Goal: Check status: Check status

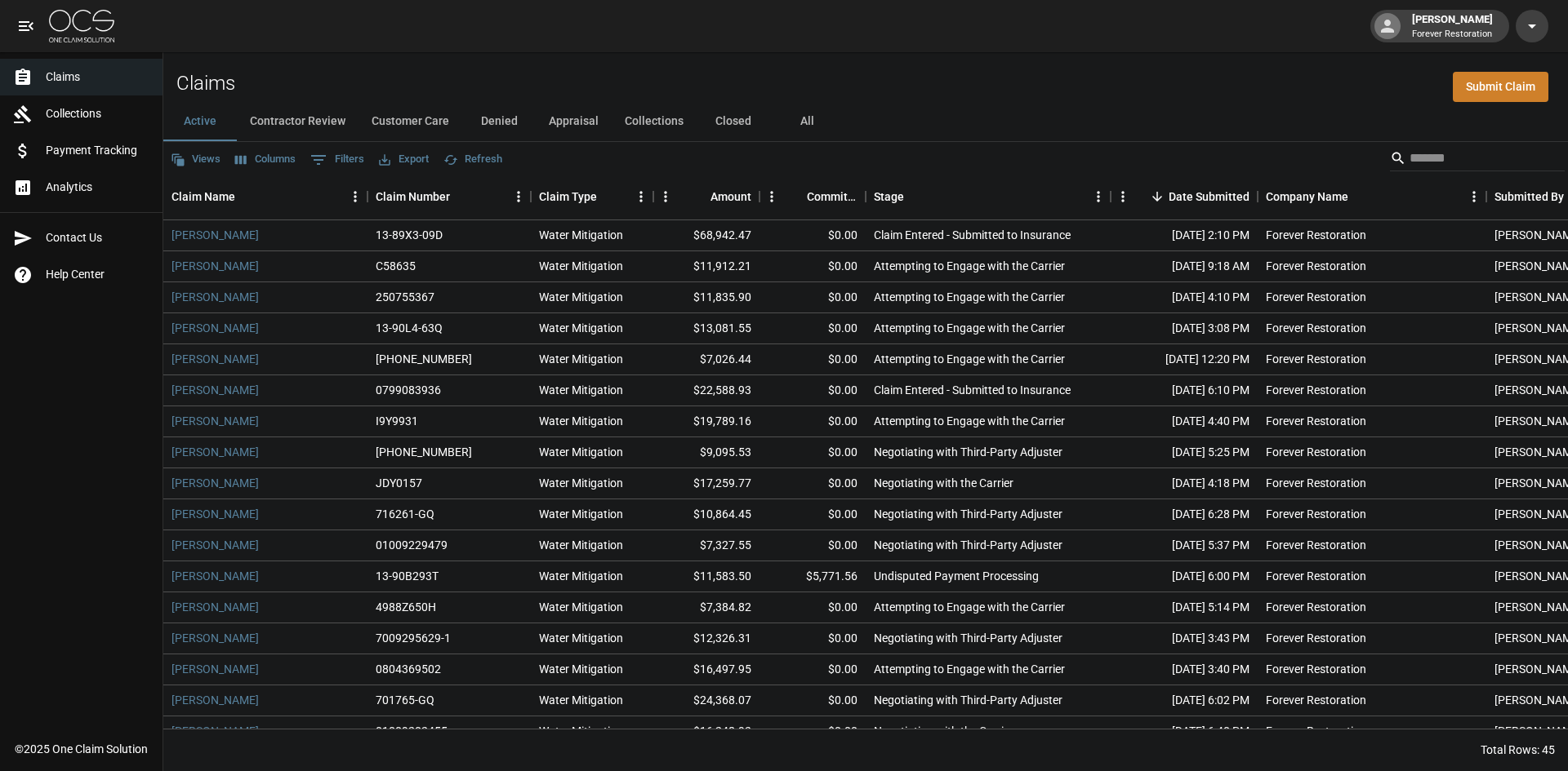
click at [515, 120] on button "Denied" at bounding box center [498, 121] width 74 height 39
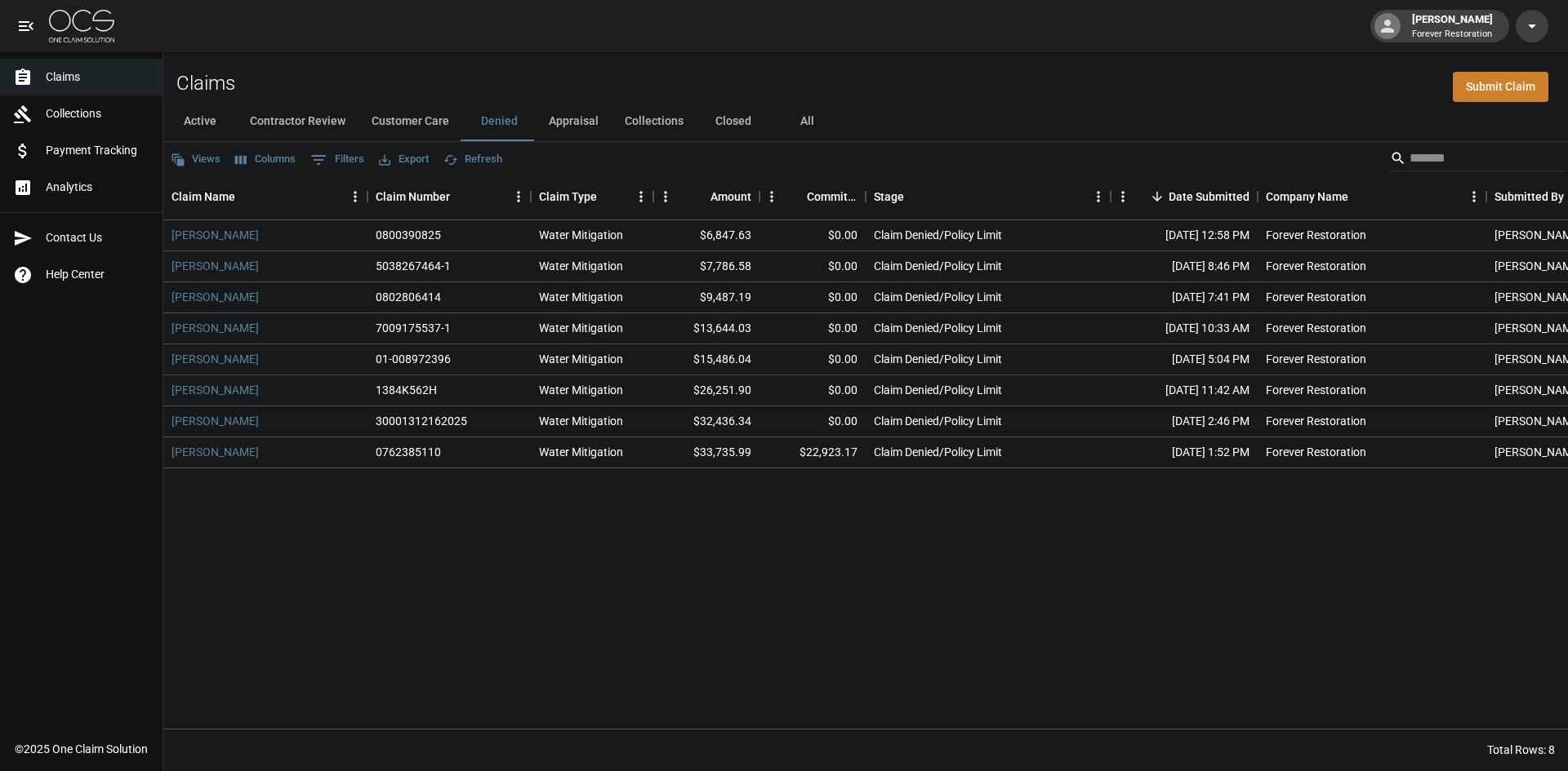
click at [561, 111] on button "Appraisal" at bounding box center [573, 121] width 76 height 39
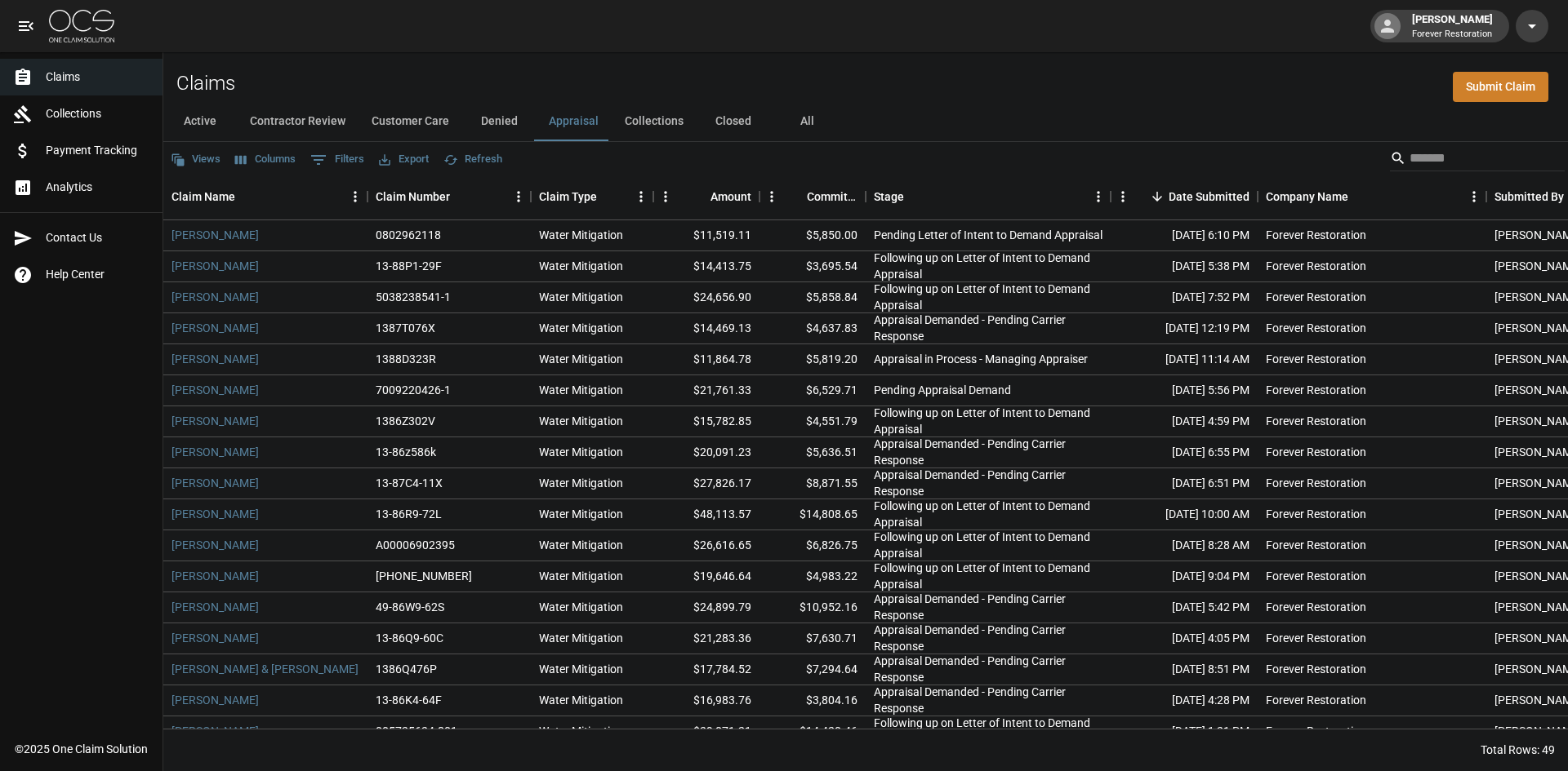
click at [207, 113] on button "Active" at bounding box center [200, 121] width 74 height 39
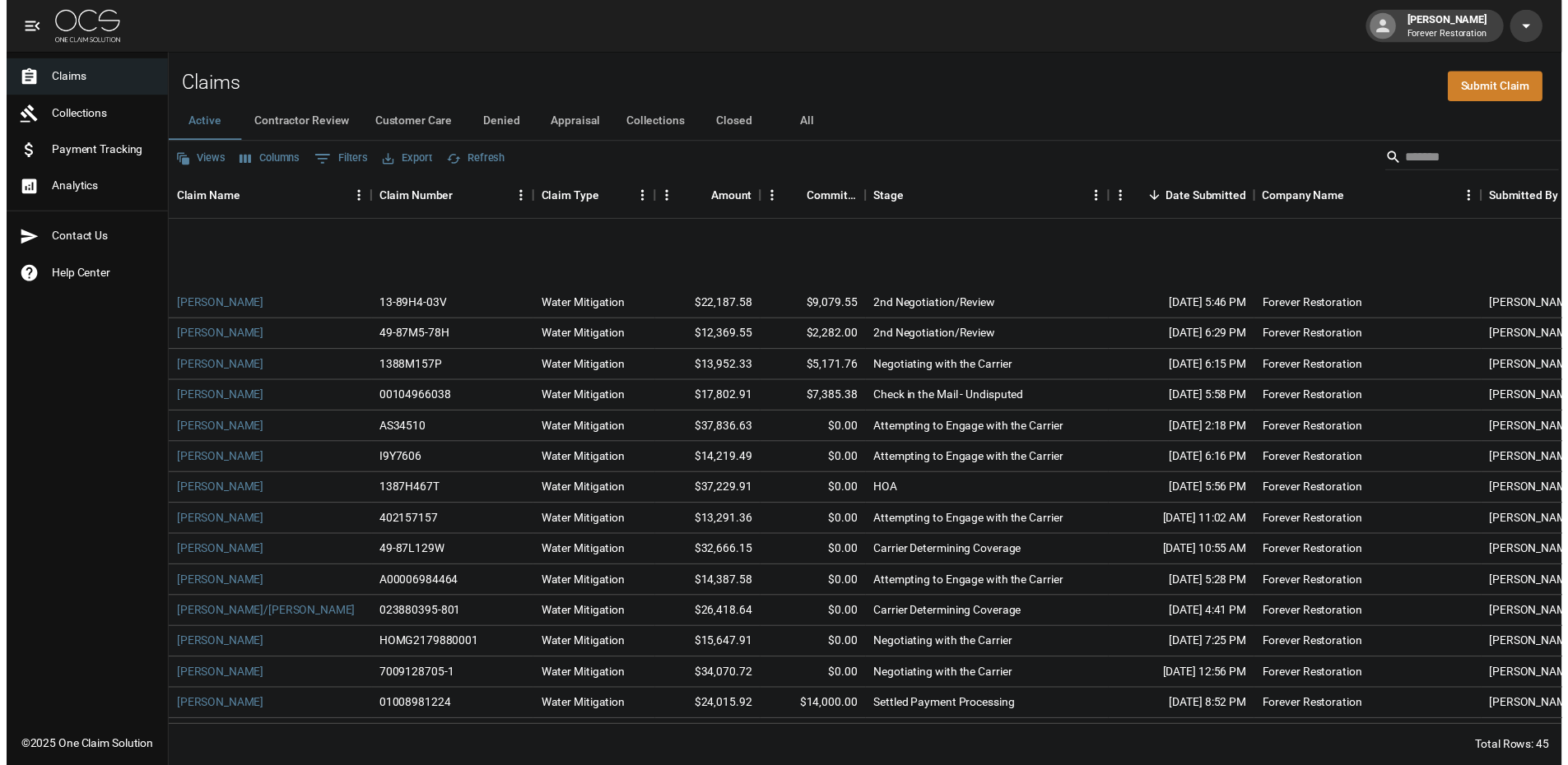
scroll to position [905, 0]
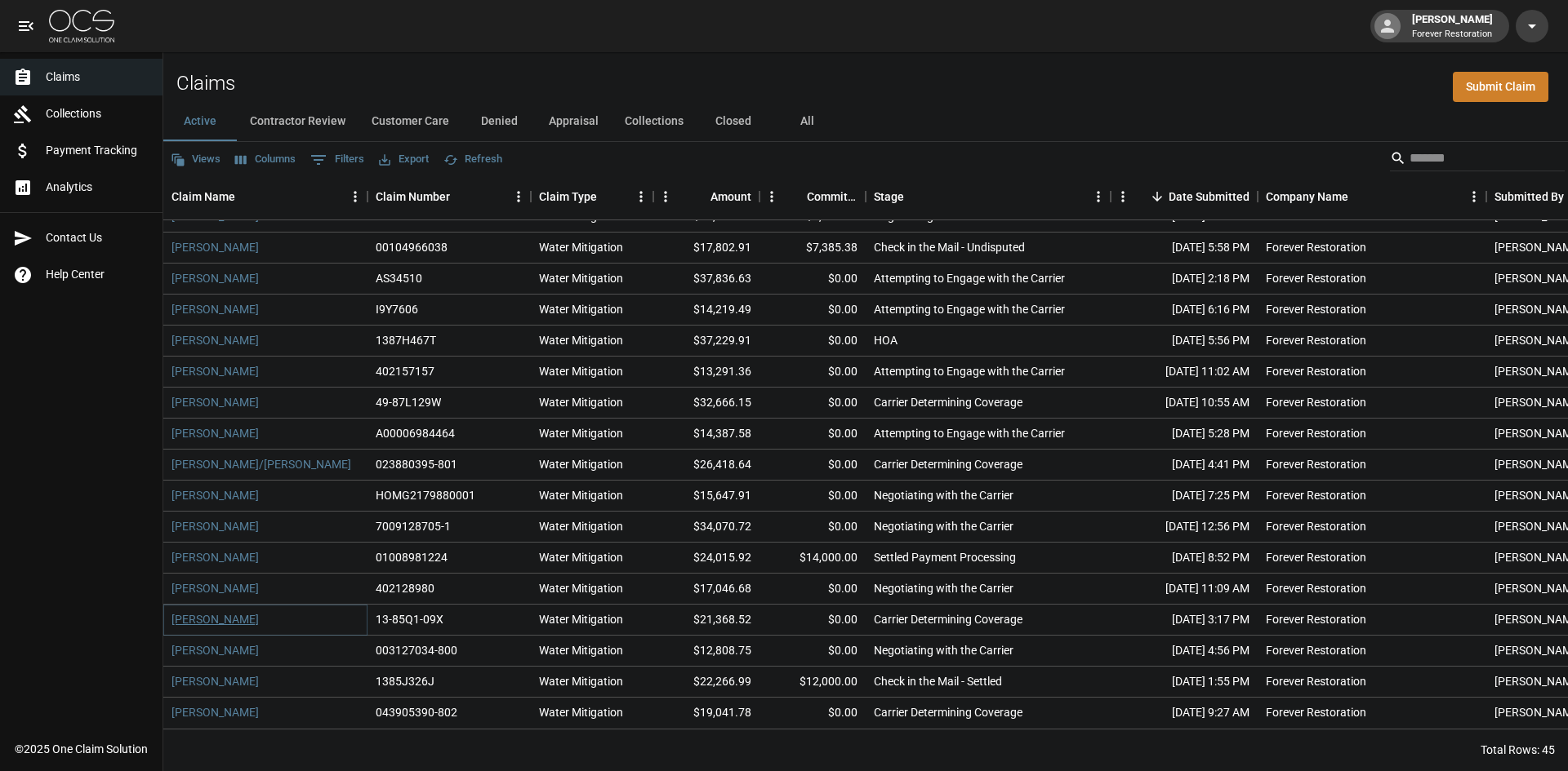
click at [241, 611] on link "[PERSON_NAME]" at bounding box center [214, 619] width 87 height 16
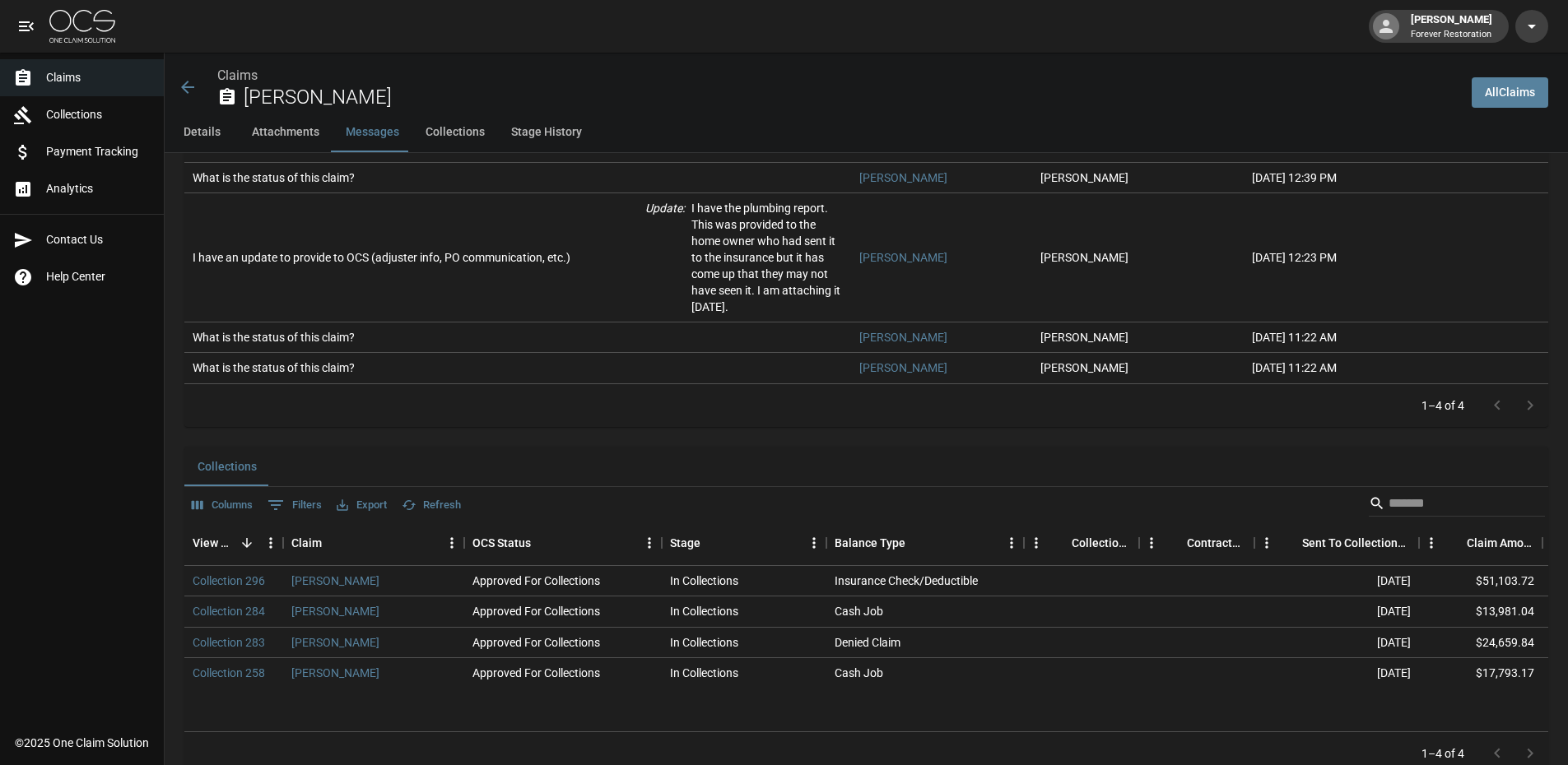
scroll to position [1468, 0]
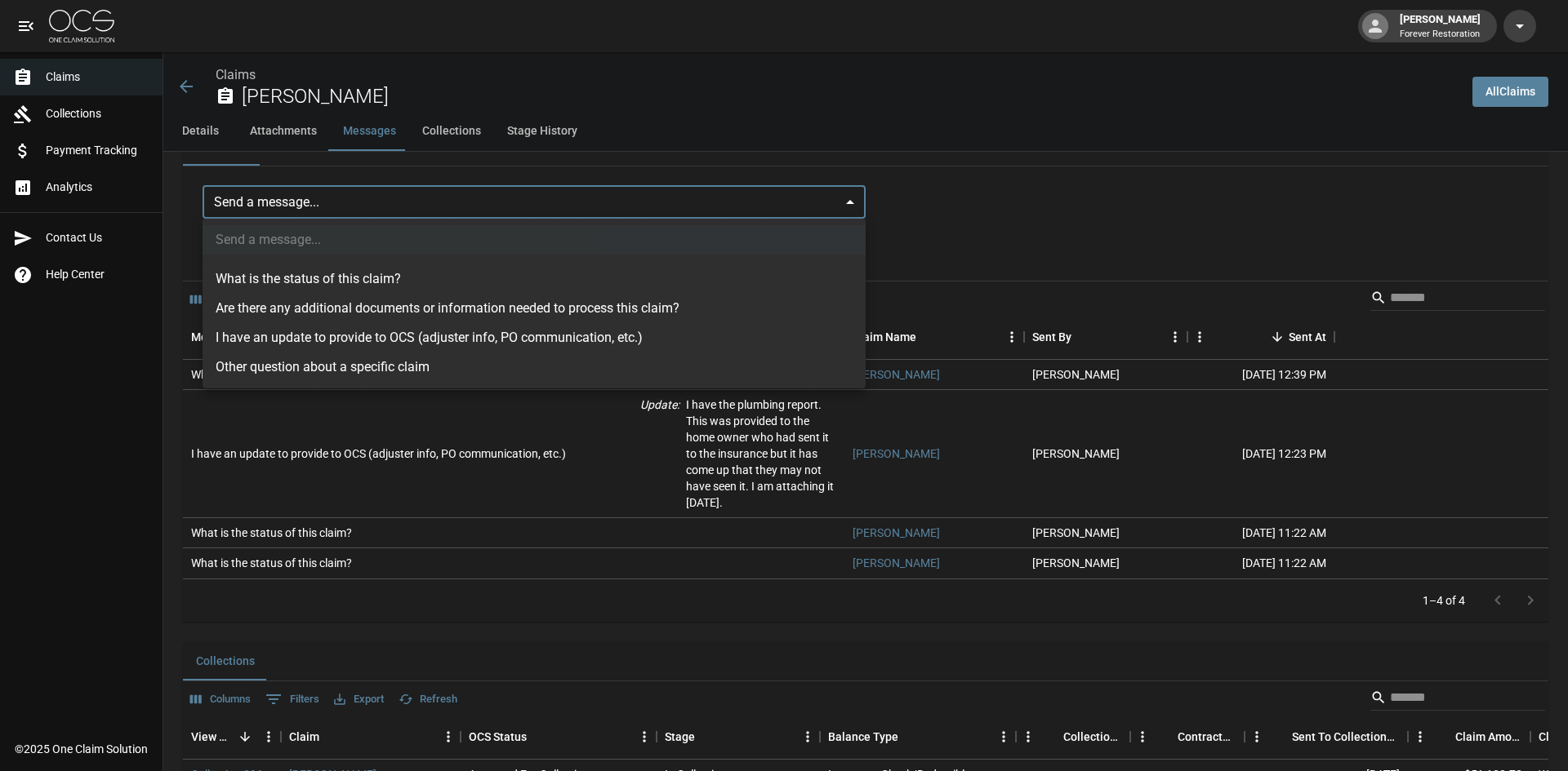
click at [391, 273] on li "What is the status of this claim?" at bounding box center [534, 279] width 663 height 29
type input "**********"
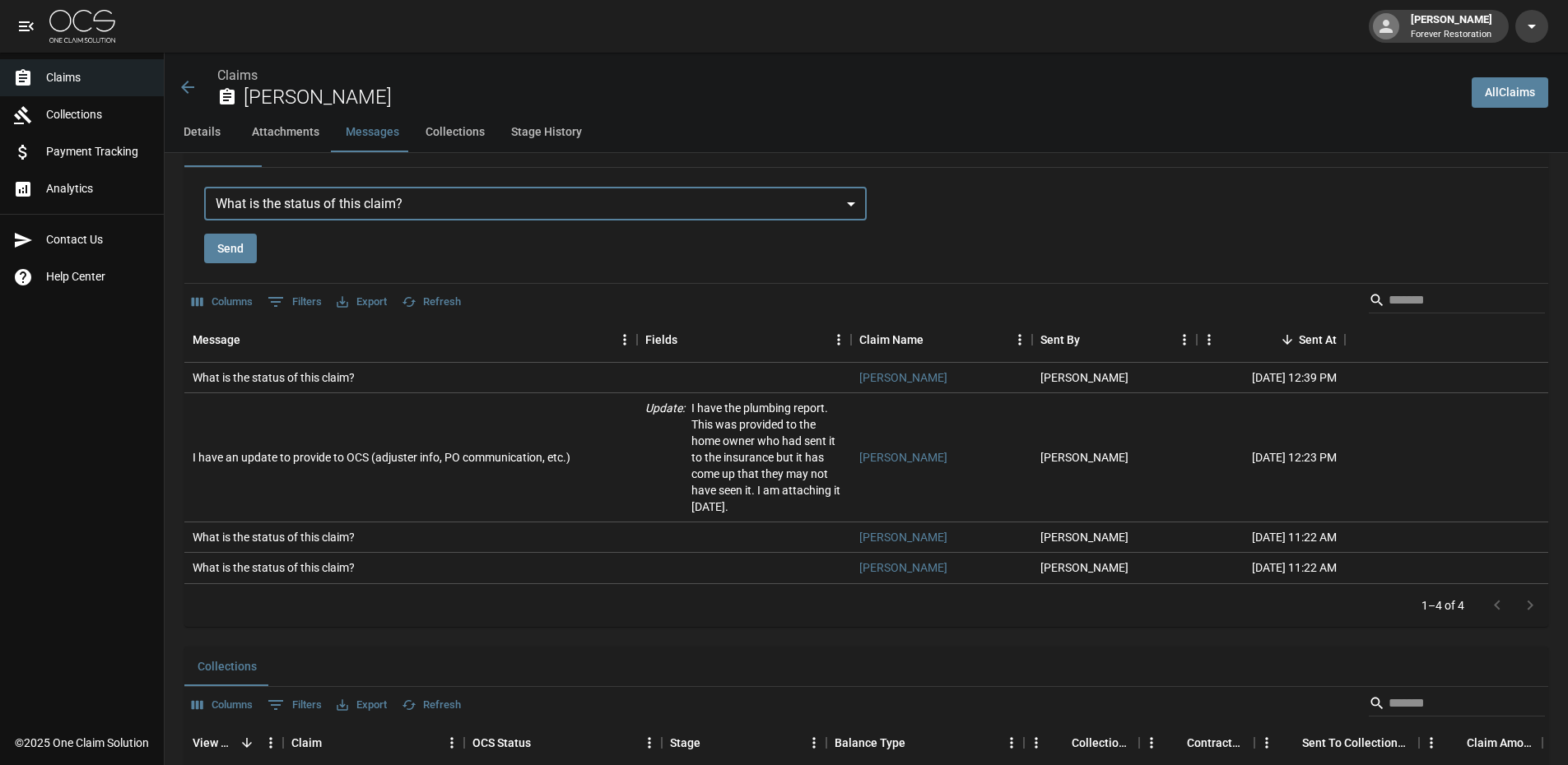
click at [248, 253] on button "Send" at bounding box center [230, 248] width 52 height 30
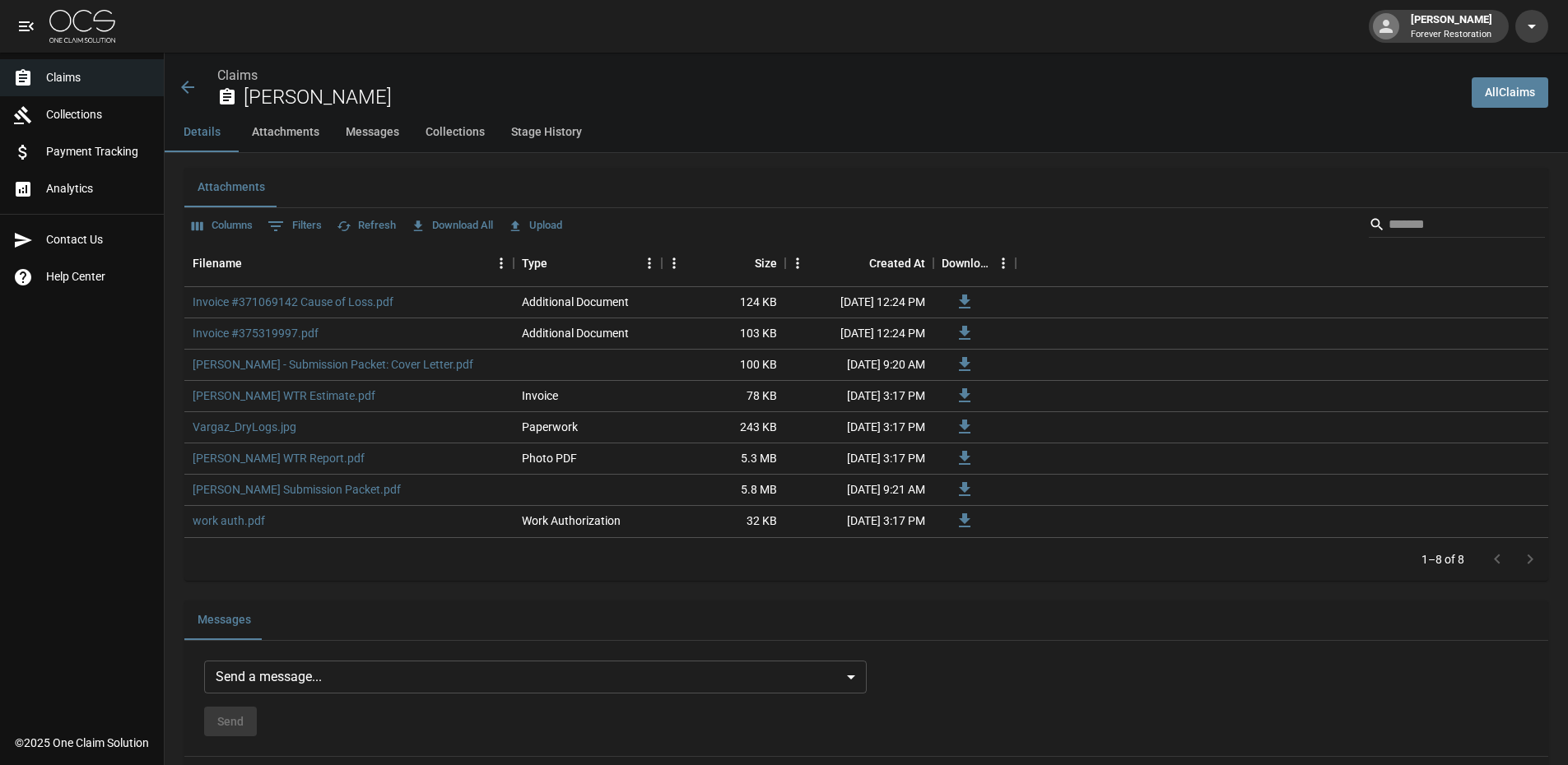
scroll to position [841, 0]
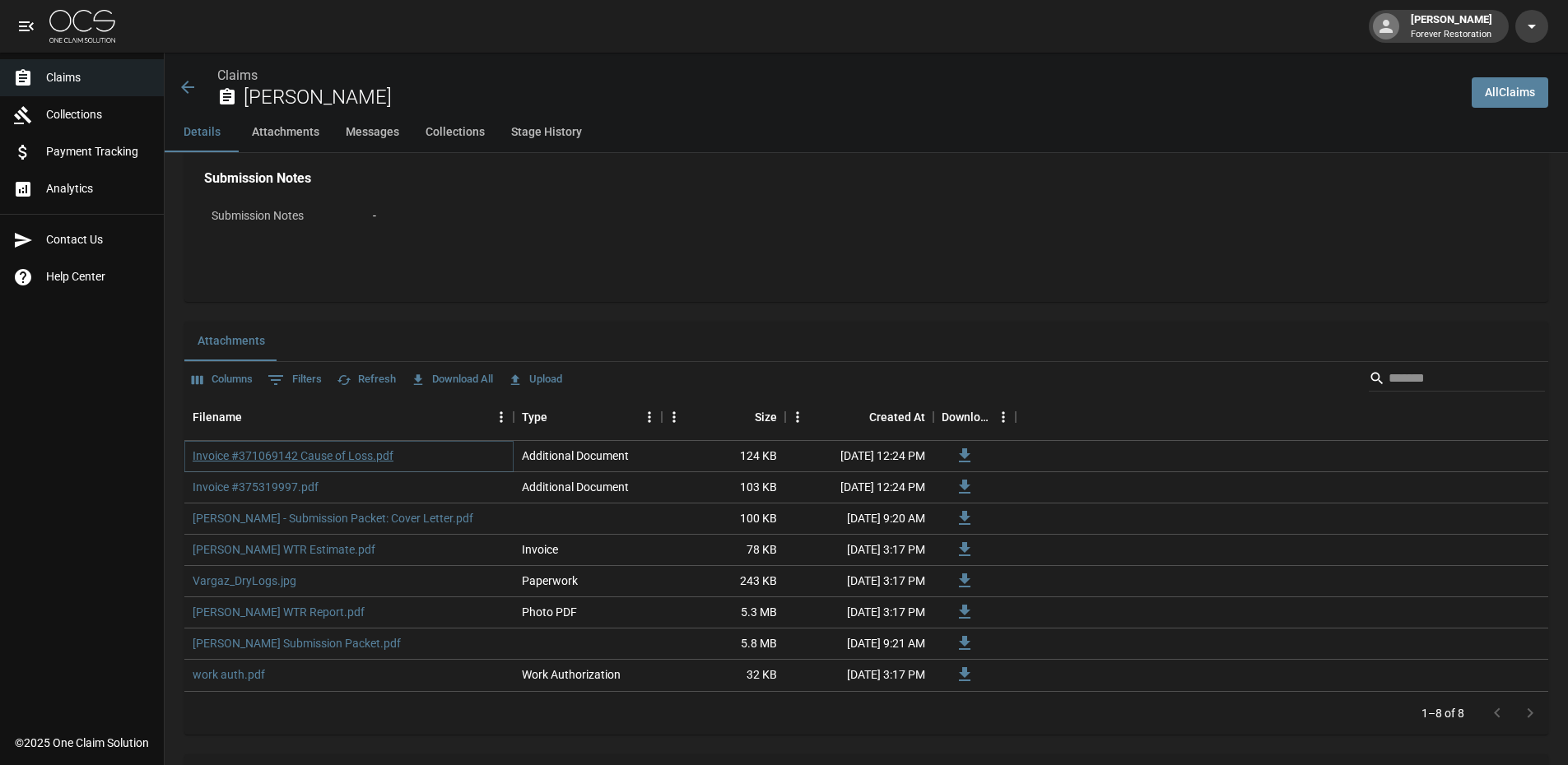
click at [337, 452] on link "Invoice #371069142 Cause of Loss.pdf" at bounding box center [293, 456] width 200 height 17
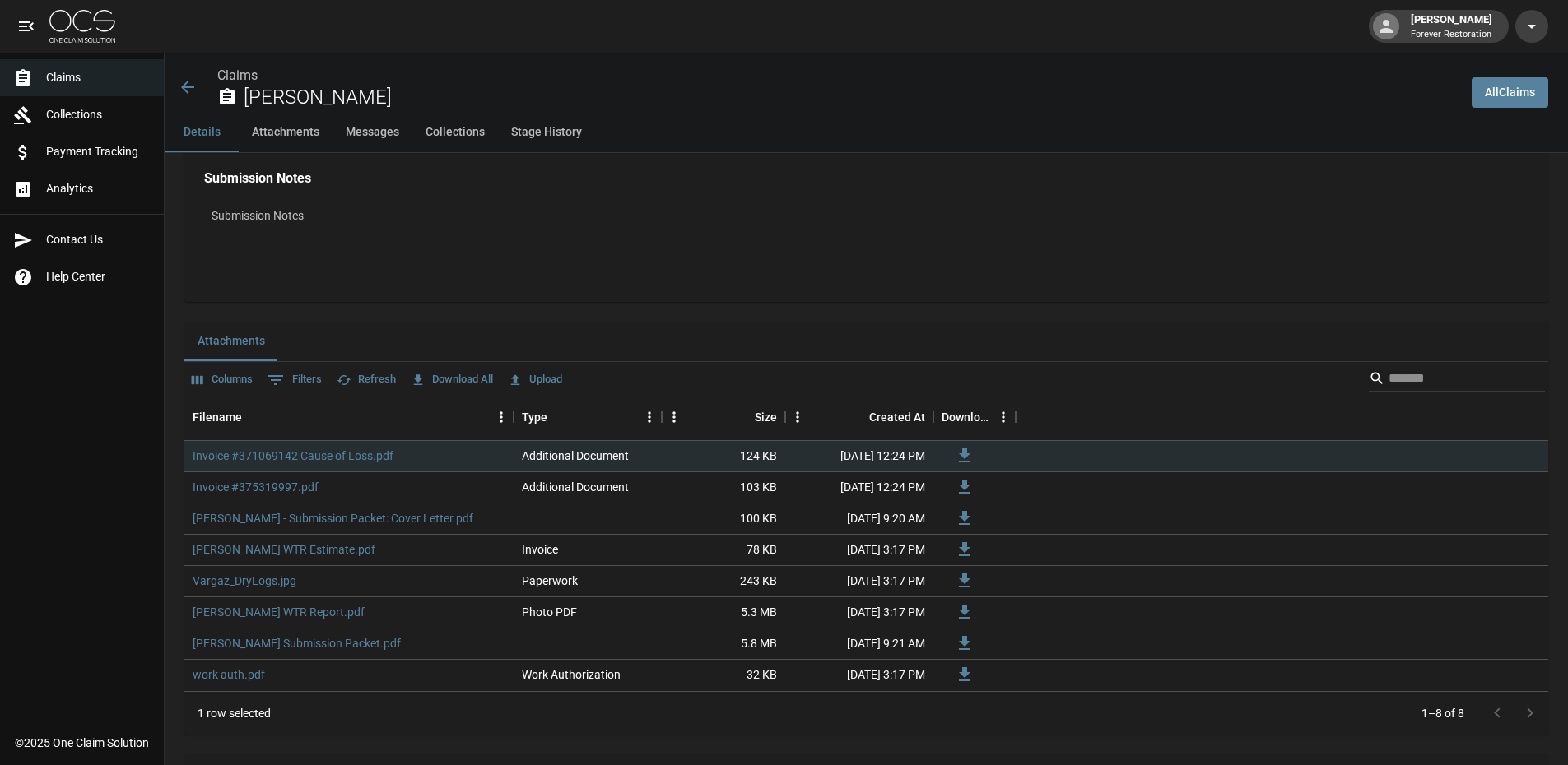
click at [759, 328] on div "Attachments" at bounding box center [866, 341] width 1364 height 39
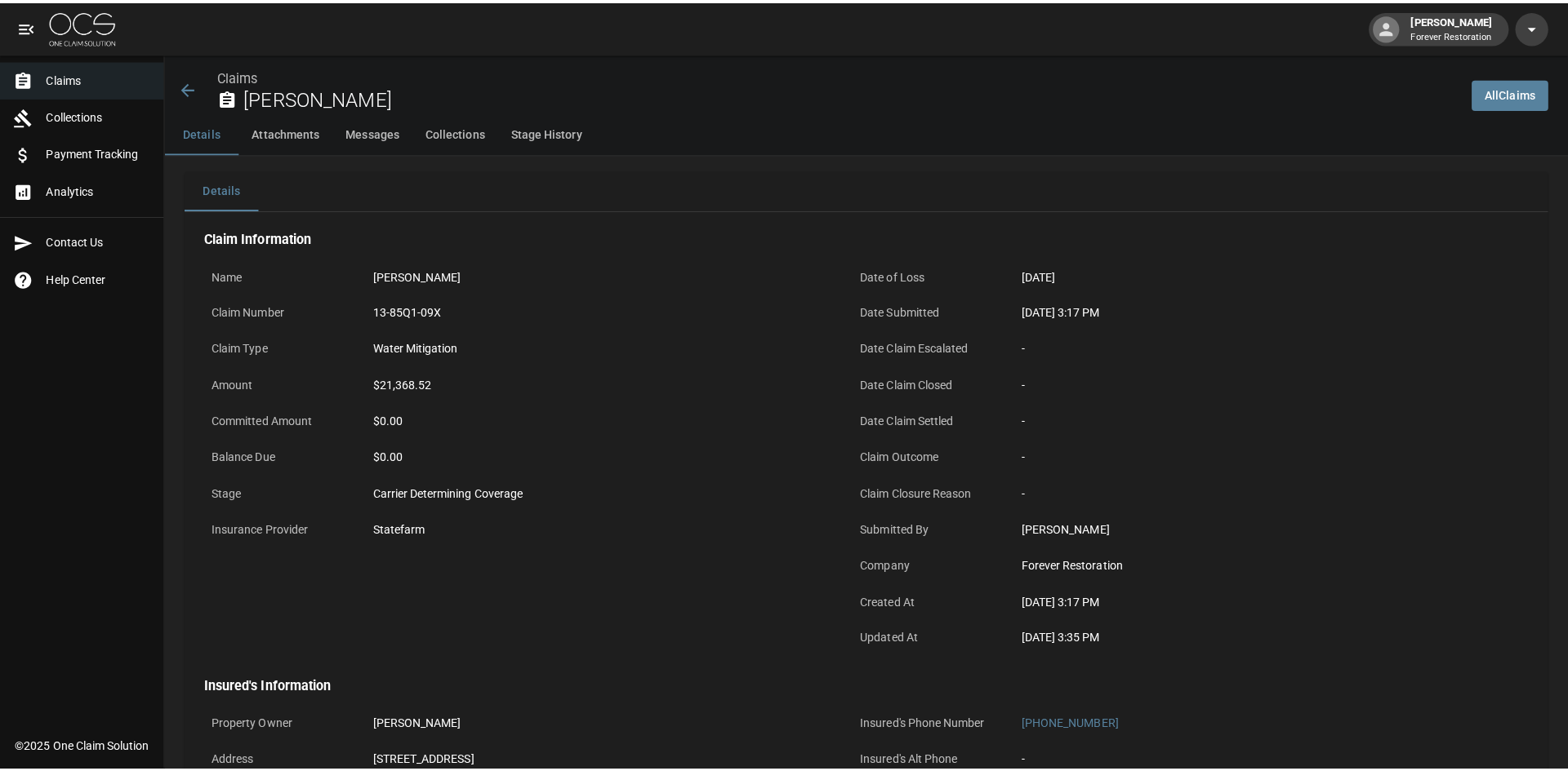
scroll to position [0, 0]
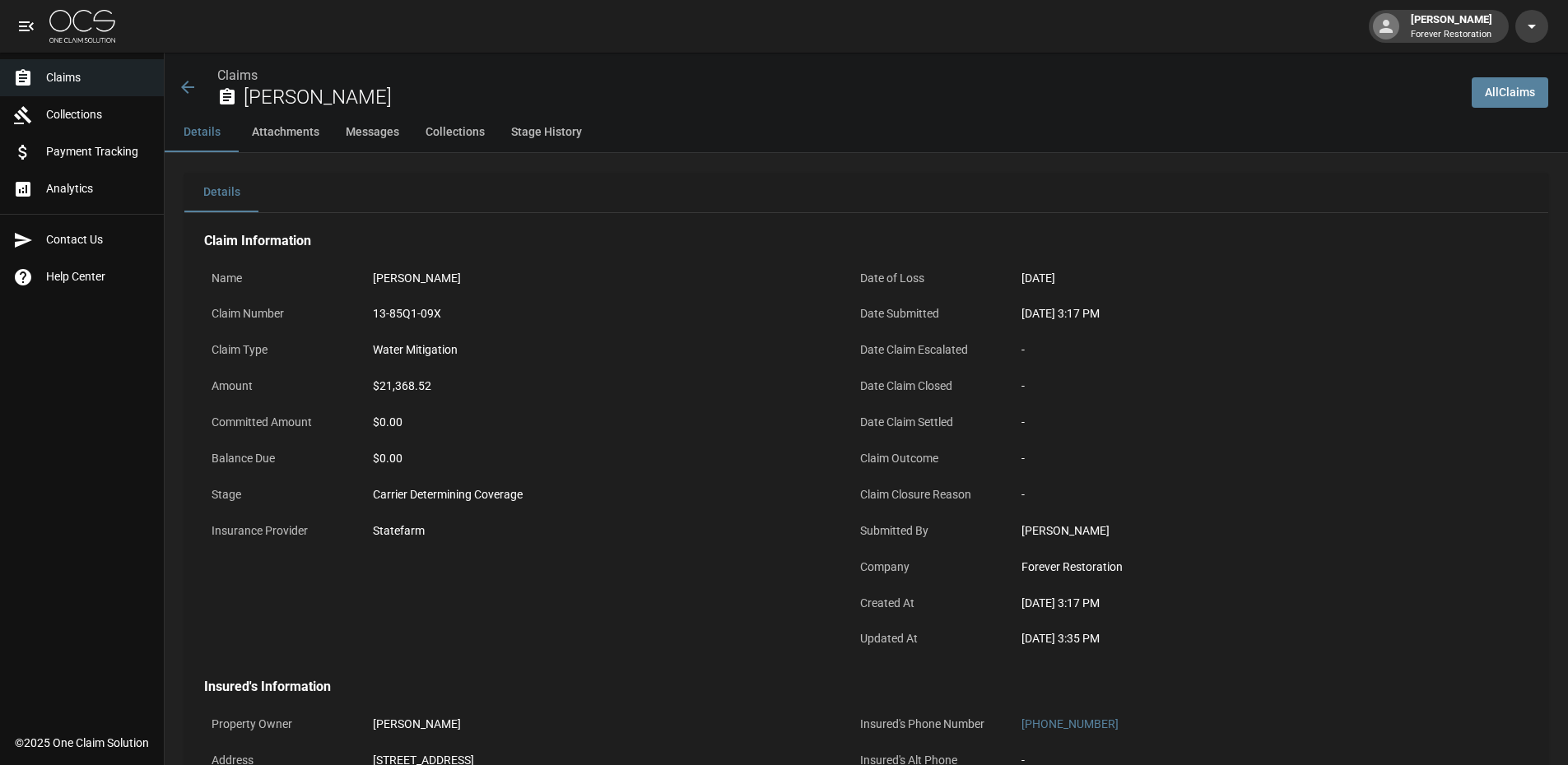
click at [59, 73] on span "Claims" at bounding box center [98, 78] width 105 height 17
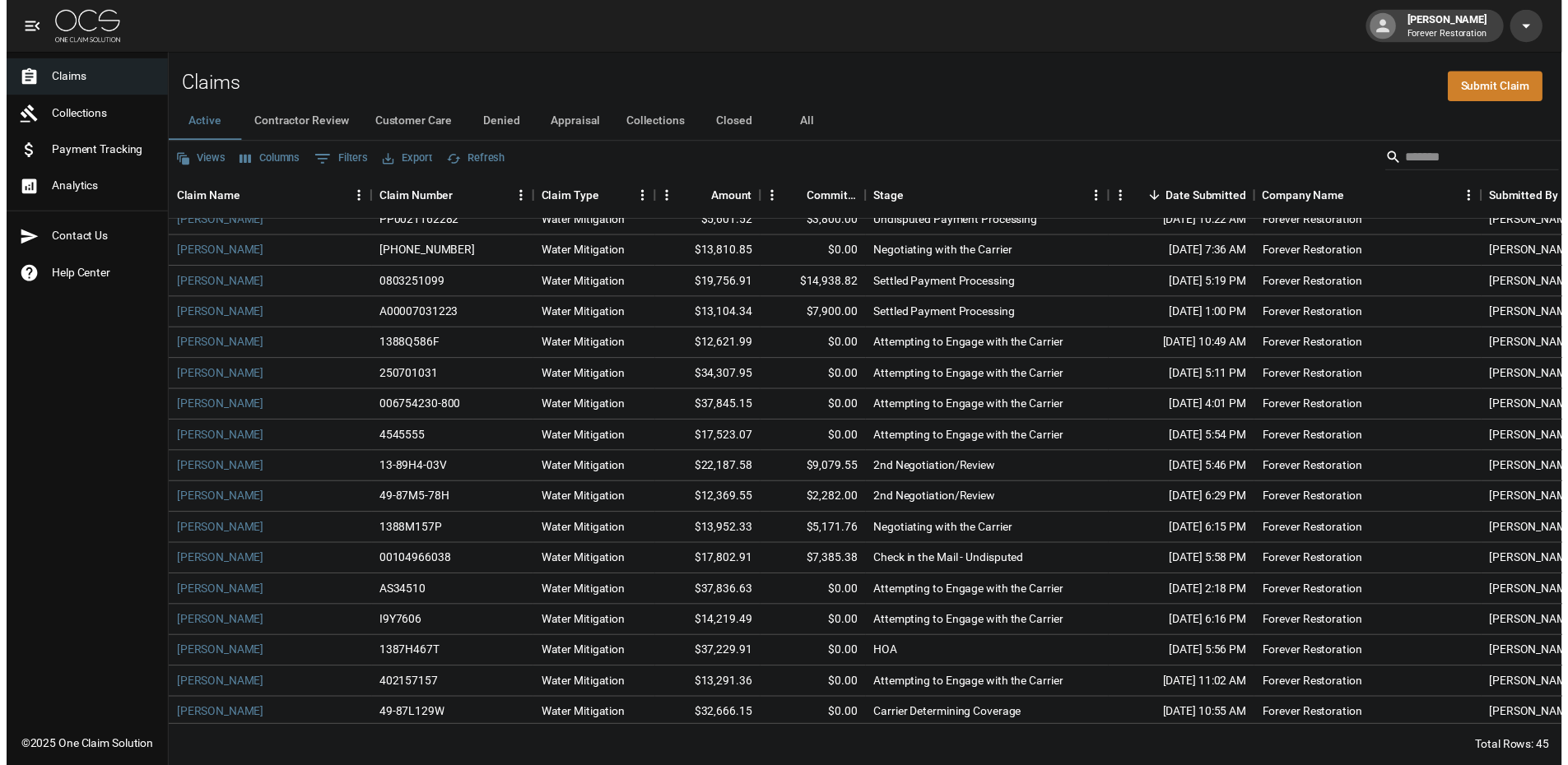
scroll to position [495, 0]
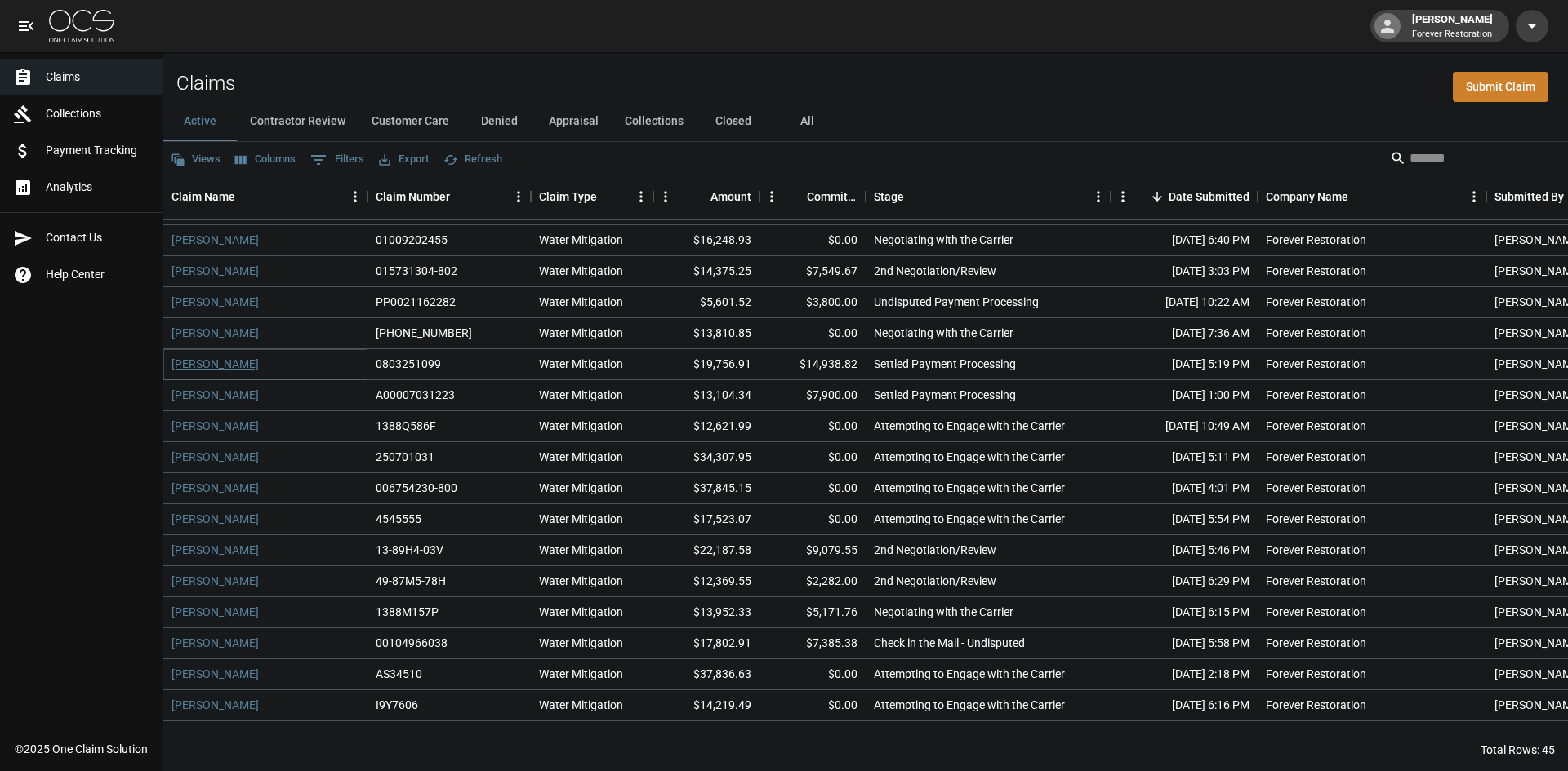
drag, startPoint x: 202, startPoint y: 358, endPoint x: 195, endPoint y: 360, distance: 7.3
click at [195, 360] on link "[PERSON_NAME]" at bounding box center [214, 364] width 87 height 16
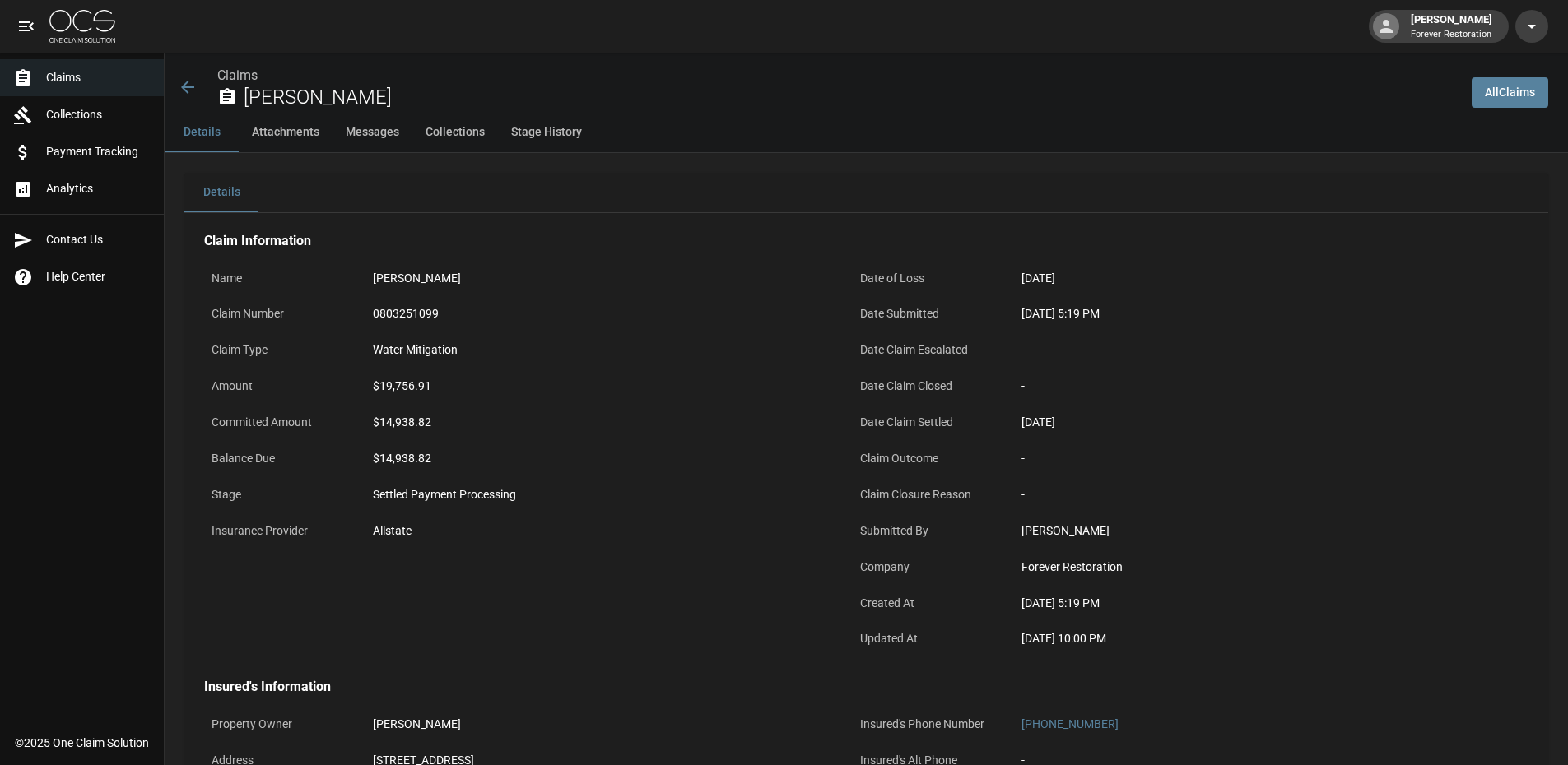
click at [116, 73] on span "Claims" at bounding box center [98, 78] width 105 height 17
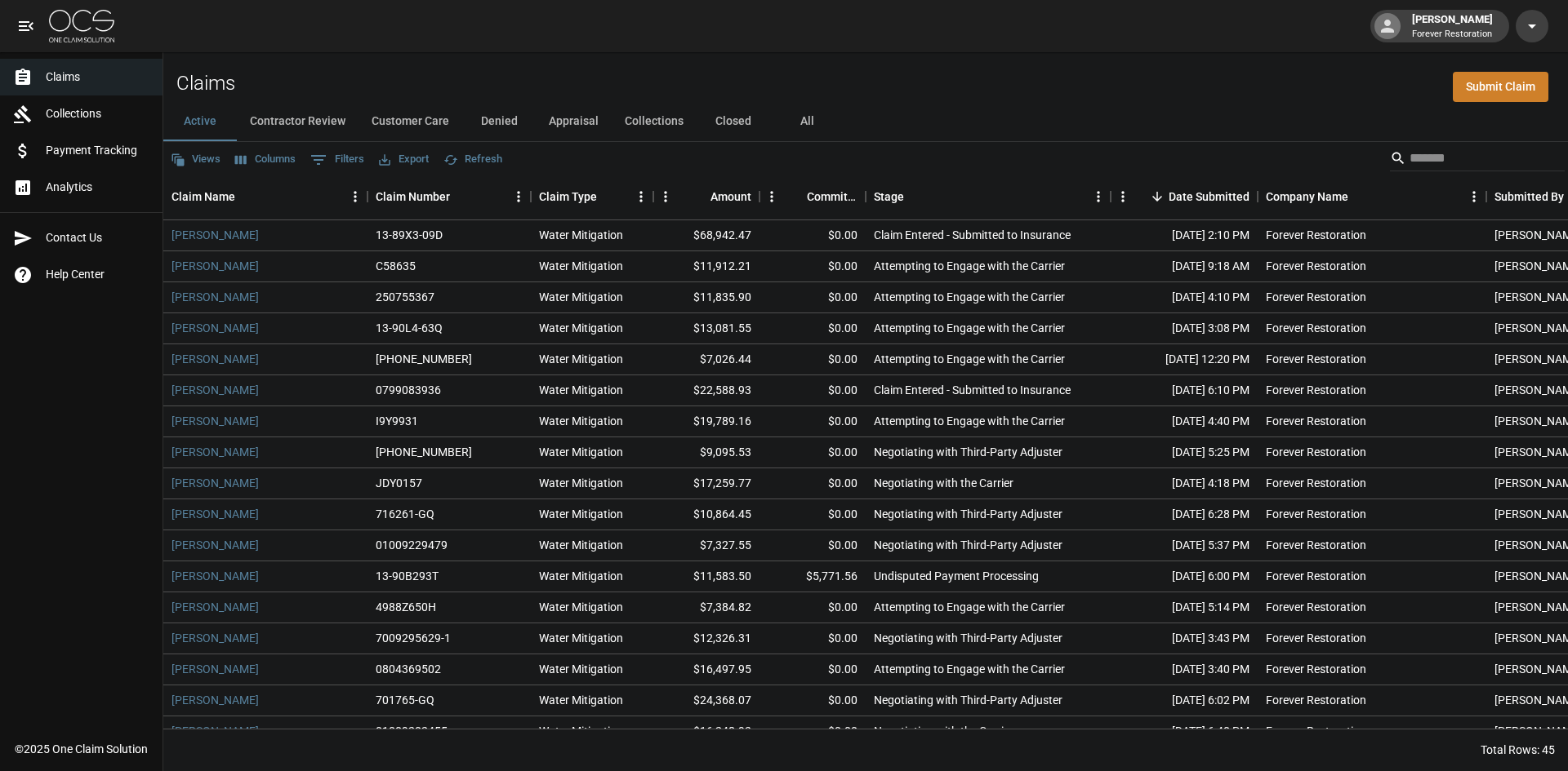
click at [412, 114] on button "Customer Care" at bounding box center [411, 121] width 104 height 39
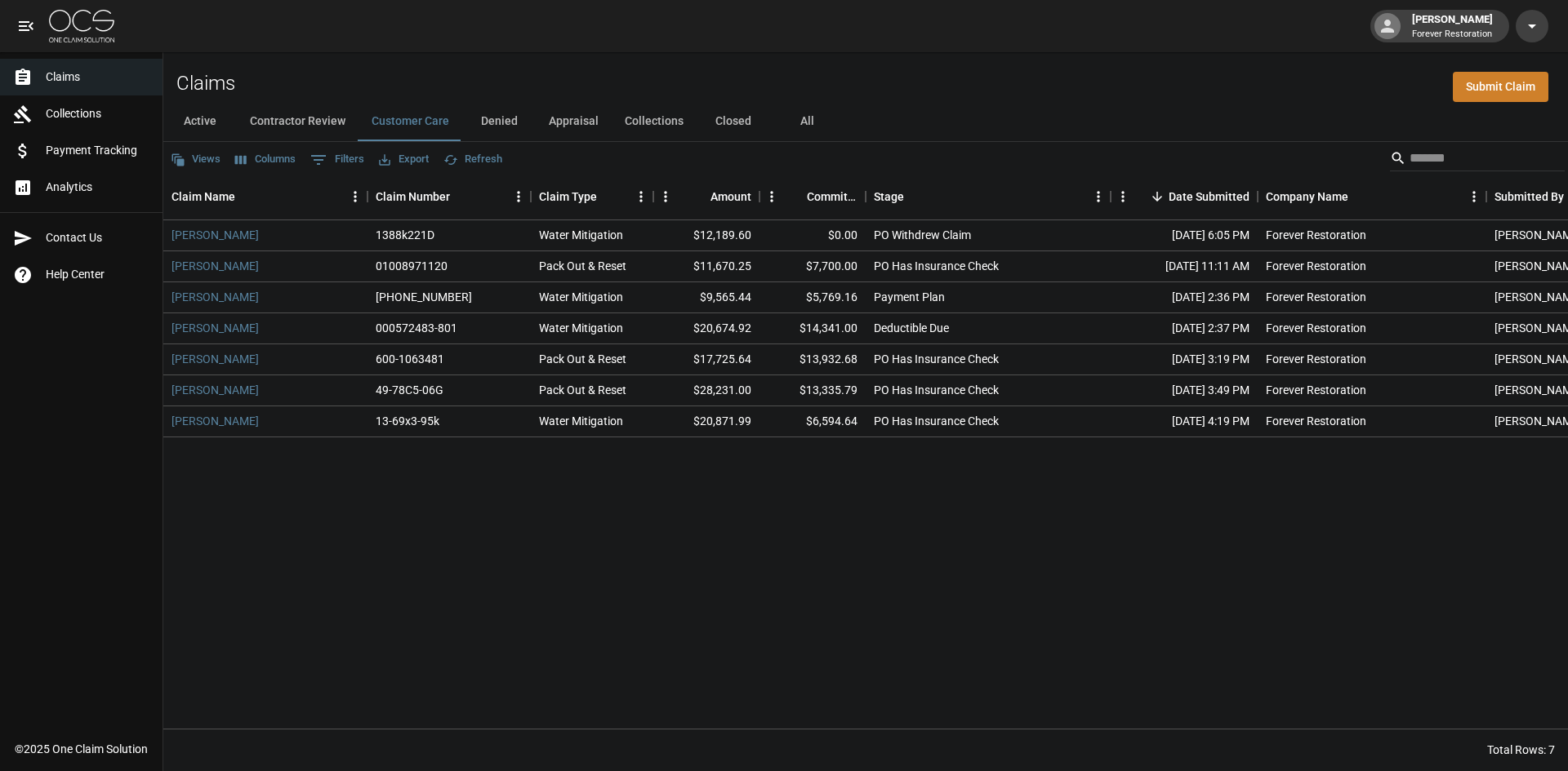
click at [99, 69] on span "Claims" at bounding box center [98, 77] width 104 height 17
